Goal: Check status: Check status

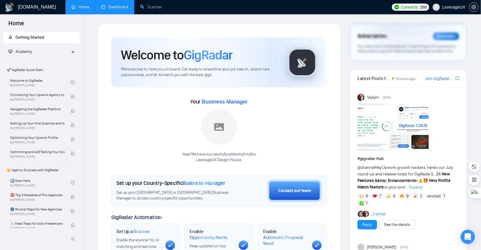
click at [117, 9] on link "Dashboard" at bounding box center [114, 6] width 27 height 5
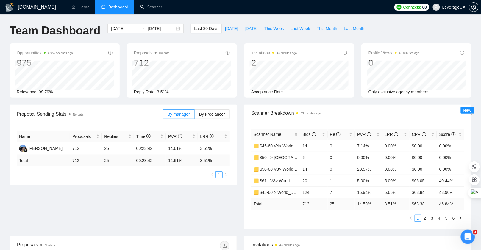
click at [244, 29] on span "[DATE]" at bounding box center [250, 28] width 13 height 7
type input "[DATE]"
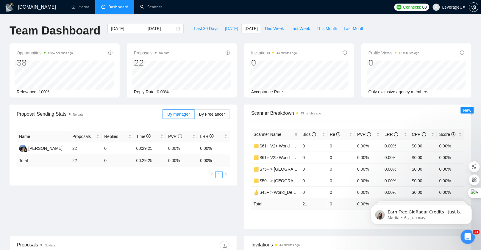
click at [226, 27] on span "[DATE]" at bounding box center [231, 28] width 13 height 7
type input "[DATE]"
